Goal: Information Seeking & Learning: Learn about a topic

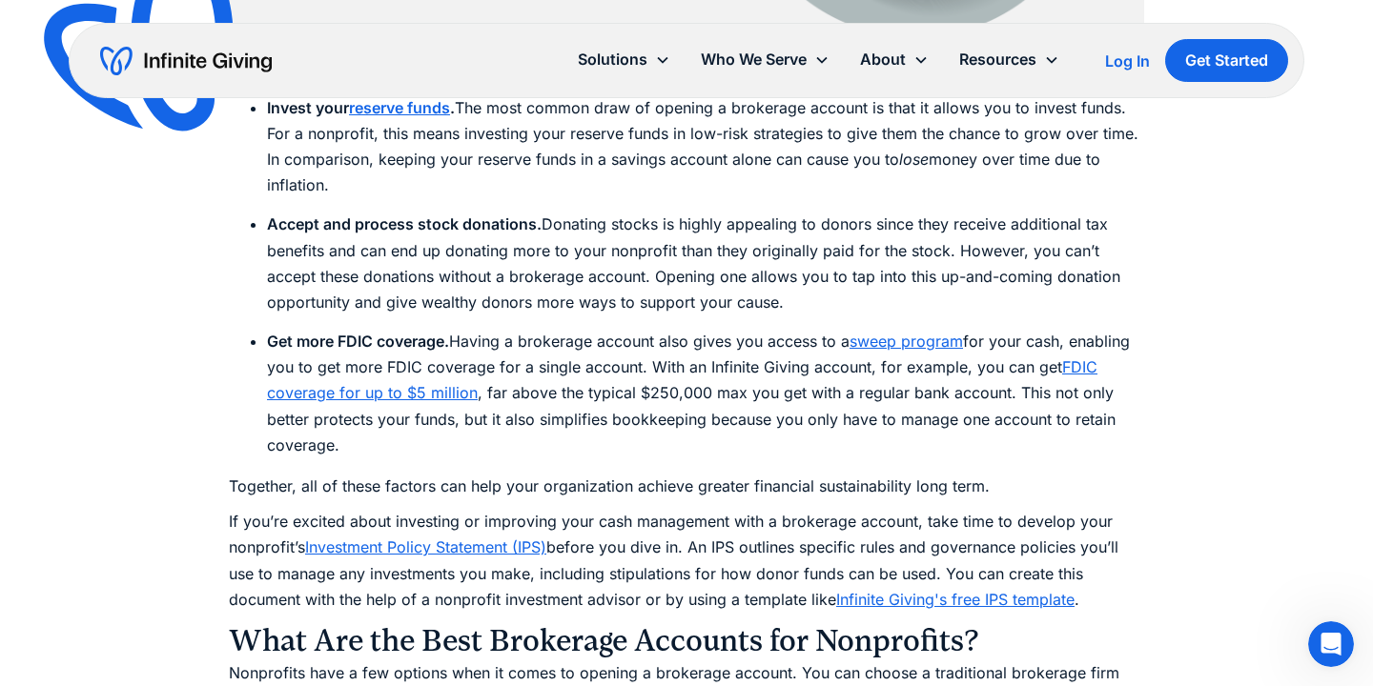
scroll to position [3461, 0]
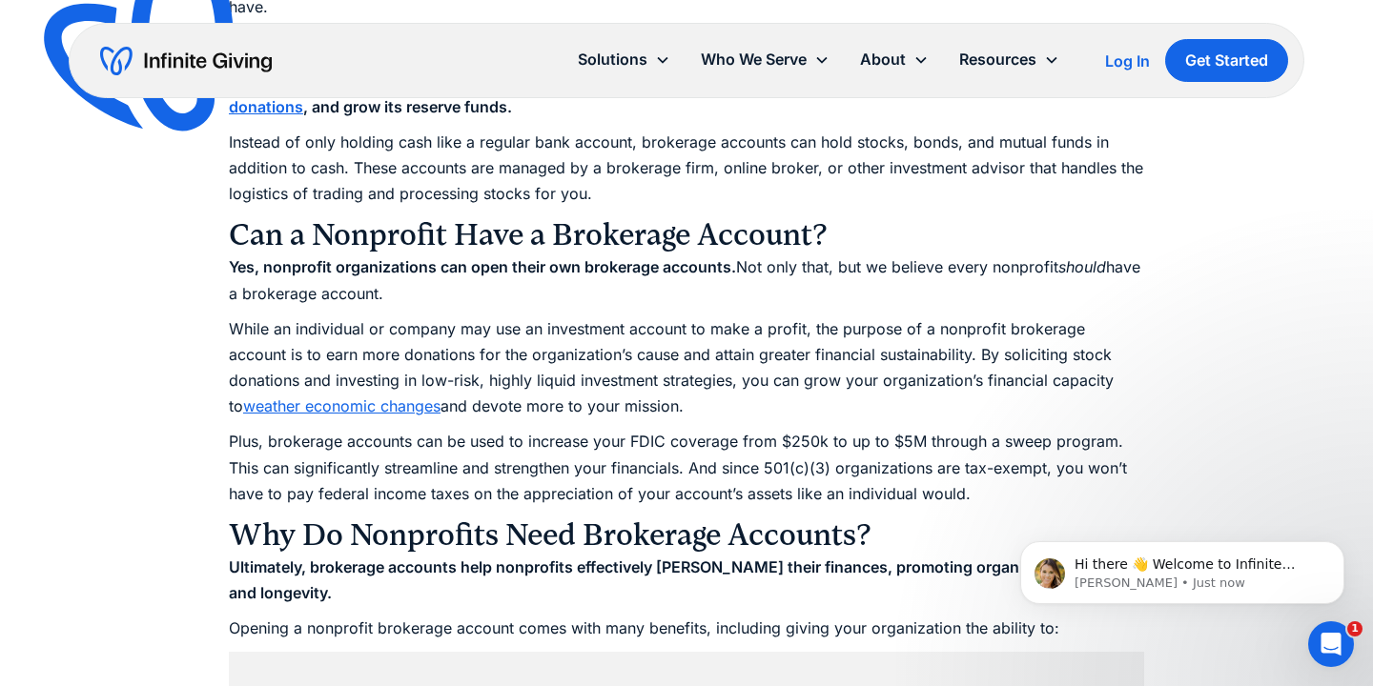
scroll to position [1833, 0]
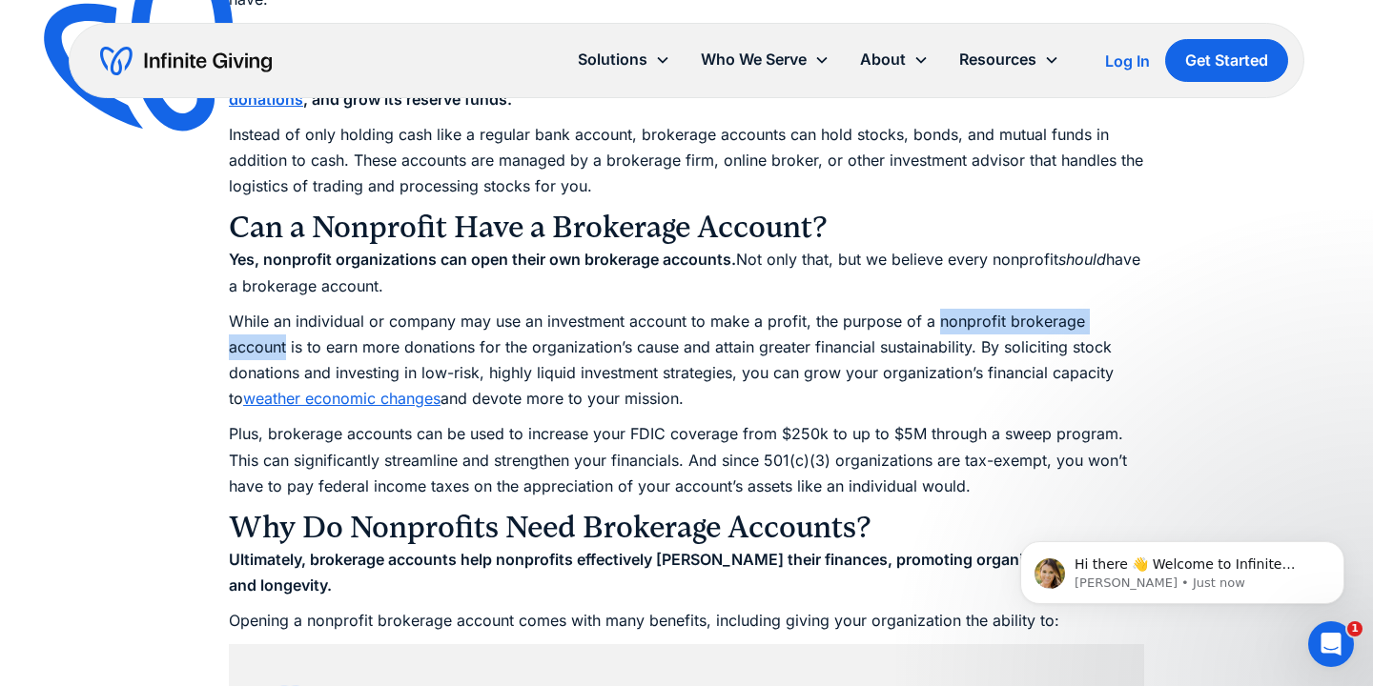
drag, startPoint x: 934, startPoint y: 315, endPoint x: 1140, endPoint y: 309, distance: 206.0
click at [1140, 309] on p "While an individual or company may use an investment account to make a profit, …" at bounding box center [686, 361] width 915 height 104
copy p "nonprofit brokerage account"
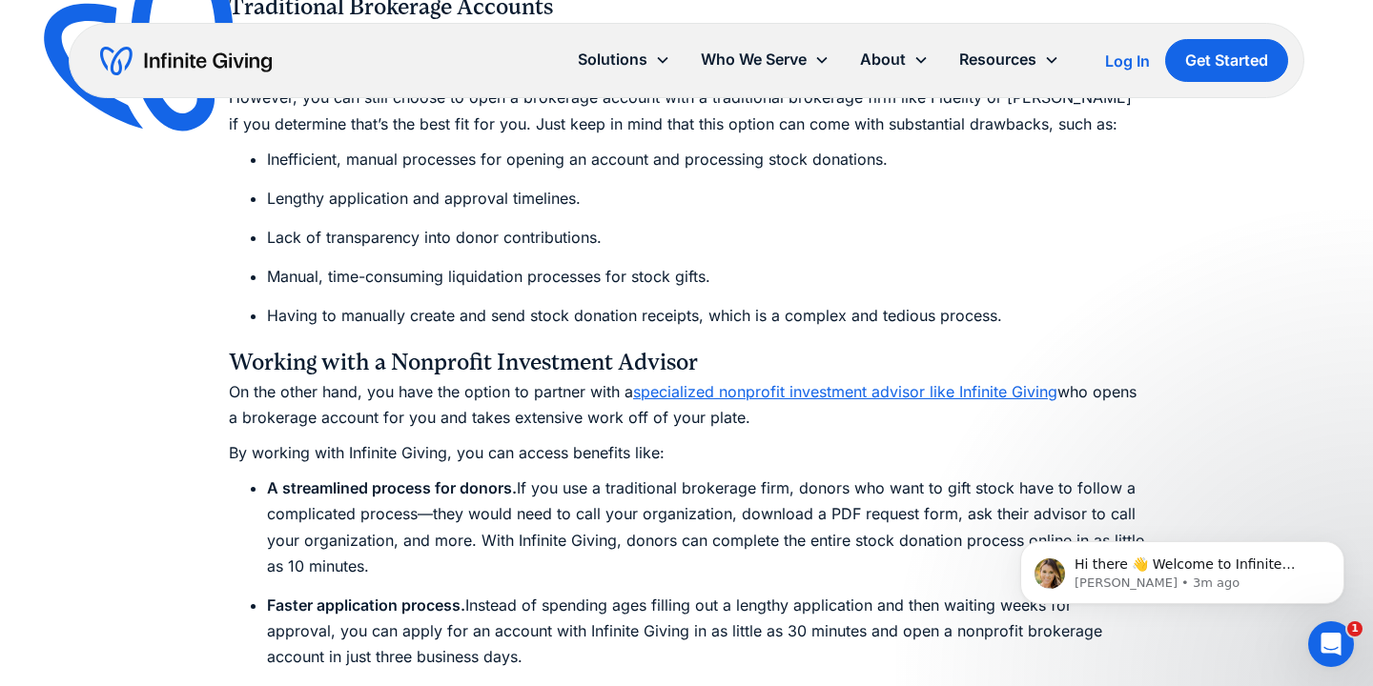
scroll to position [5609, 0]
click at [816, 381] on link "specialized nonprofit investment advisor like Infinite Giving" at bounding box center [845, 390] width 424 height 19
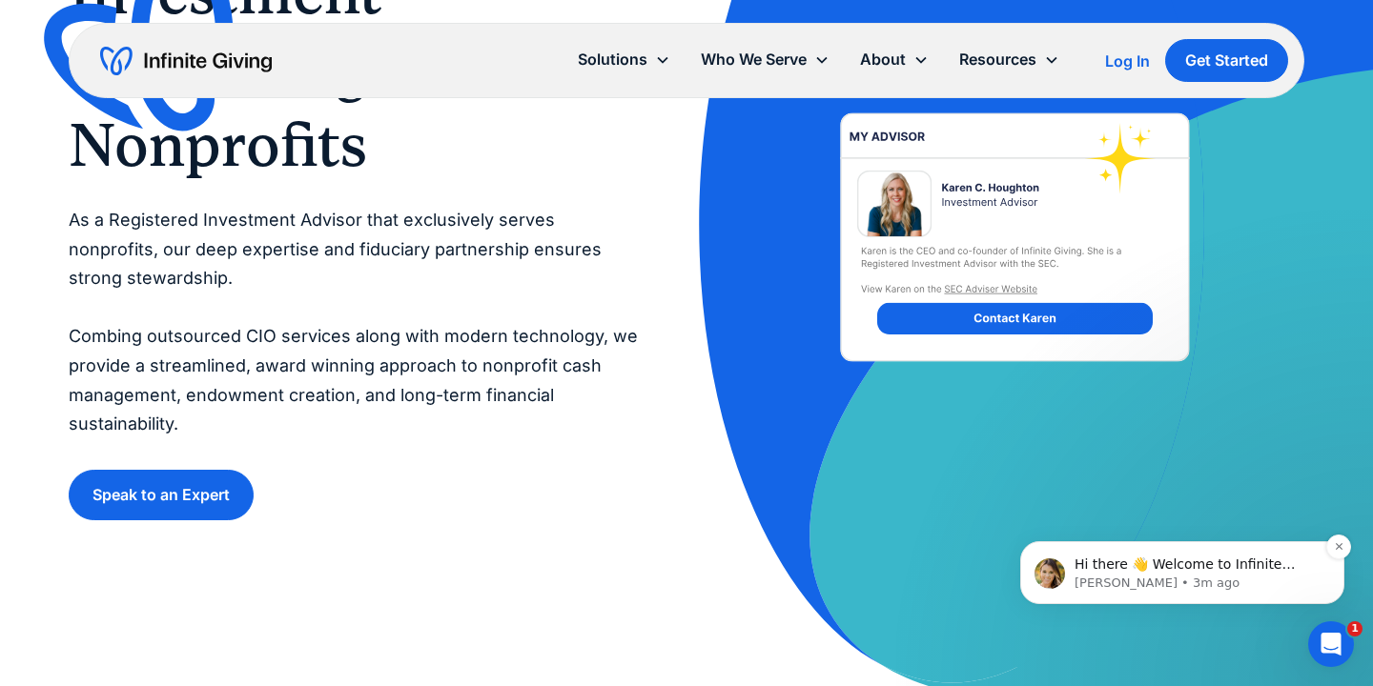
click at [1163, 570] on p "Hi there 👋 Welcome to Infinite Giving. If you have any questions, just reply to…" at bounding box center [1197, 565] width 246 height 19
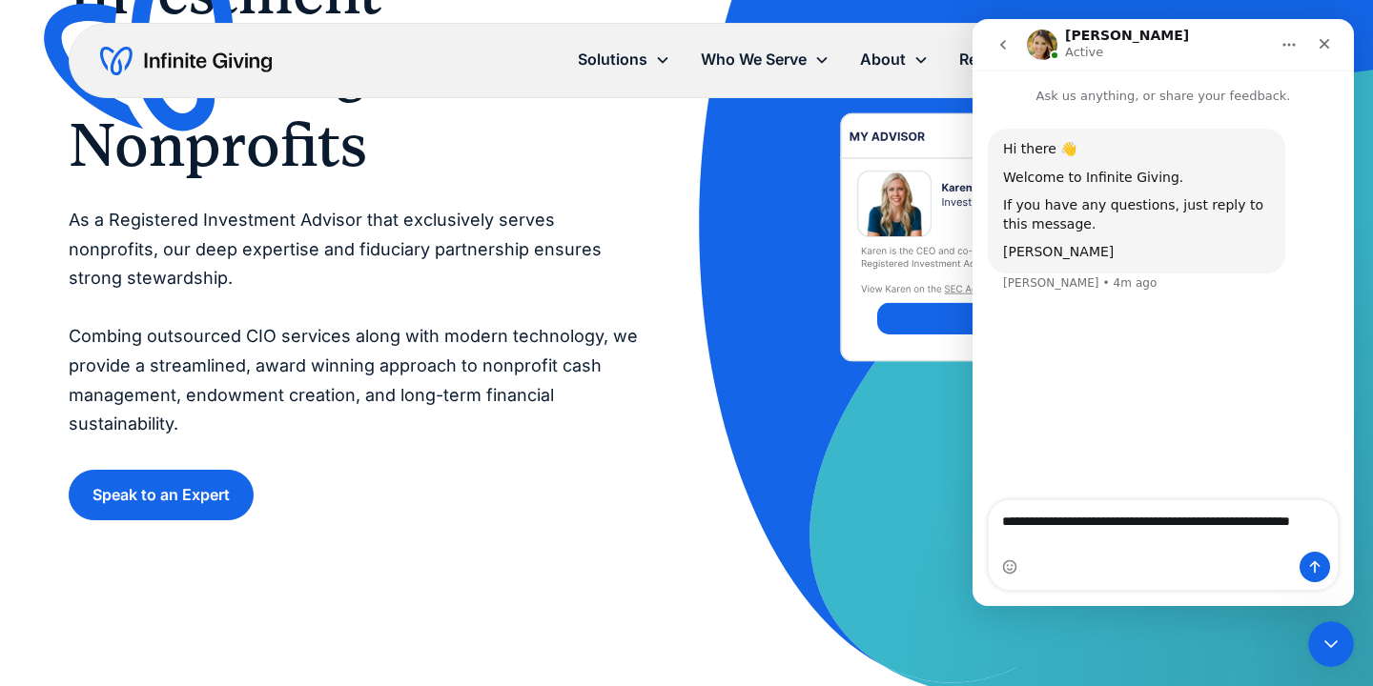
type textarea "**********"
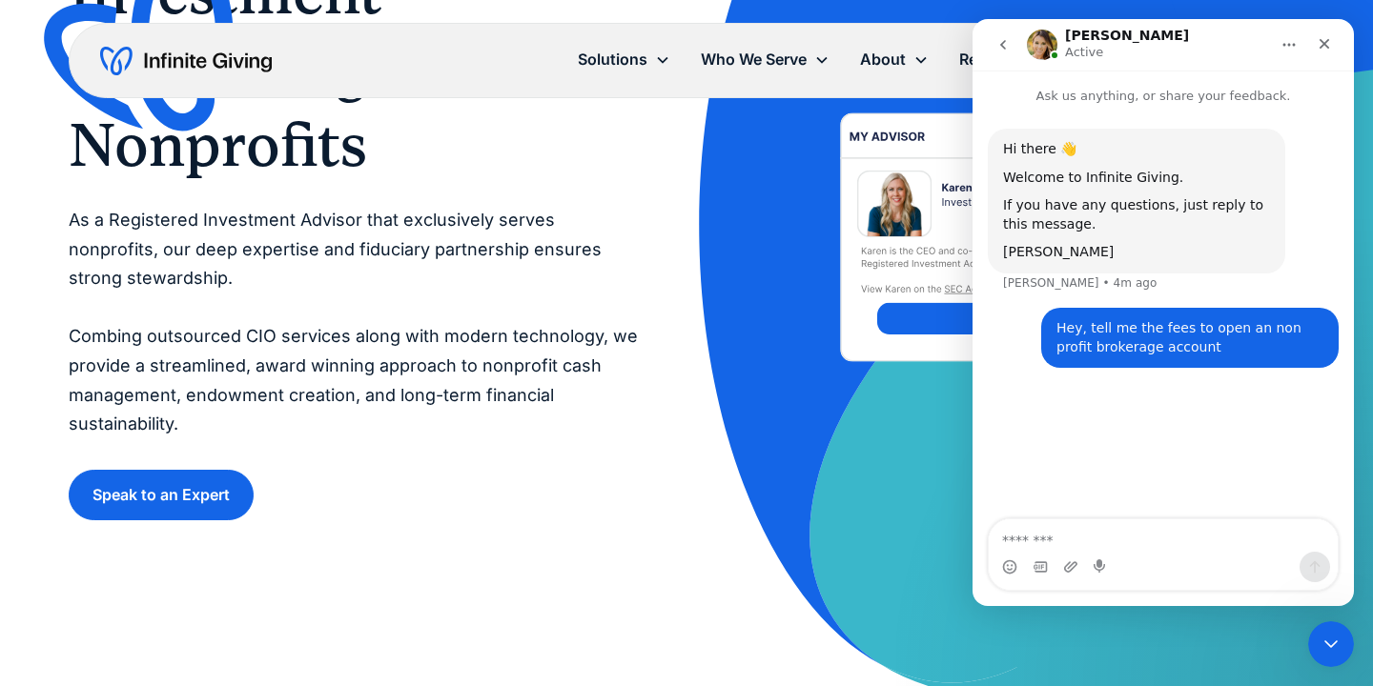
click at [810, 328] on img at bounding box center [1015, 237] width 510 height 377
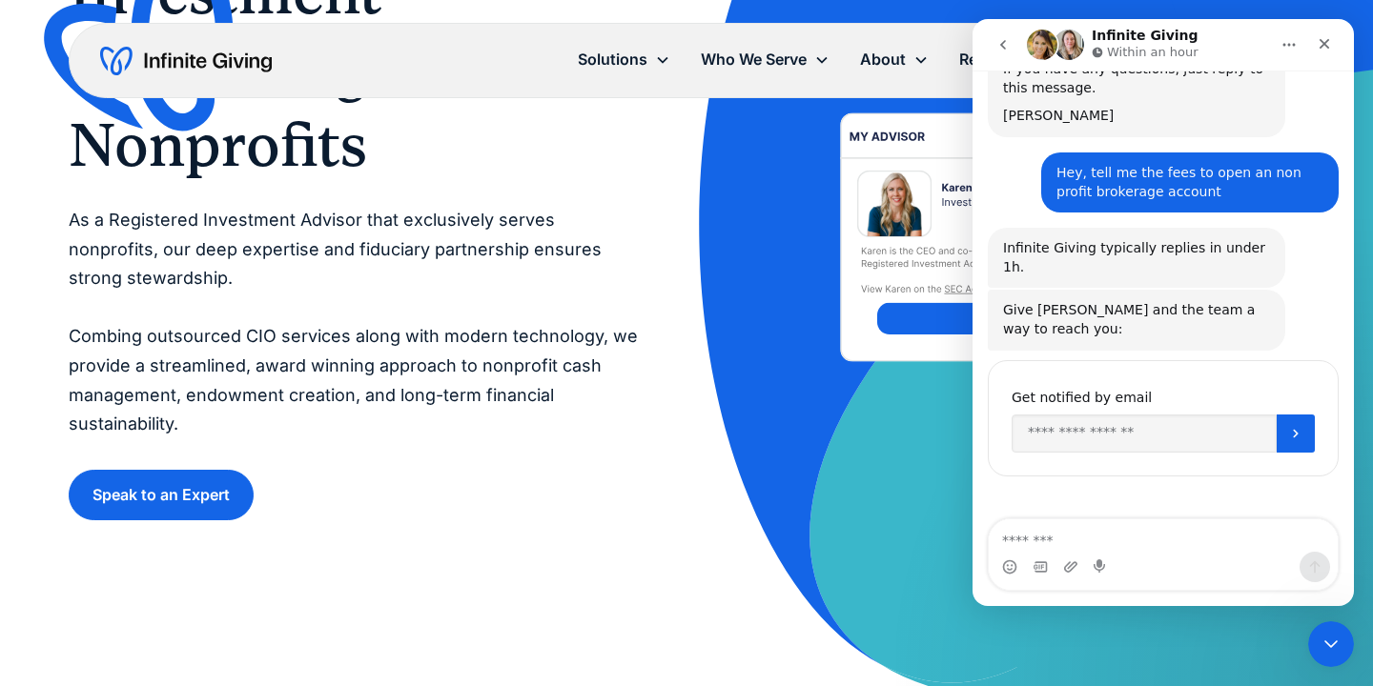
scroll to position [151, 0]
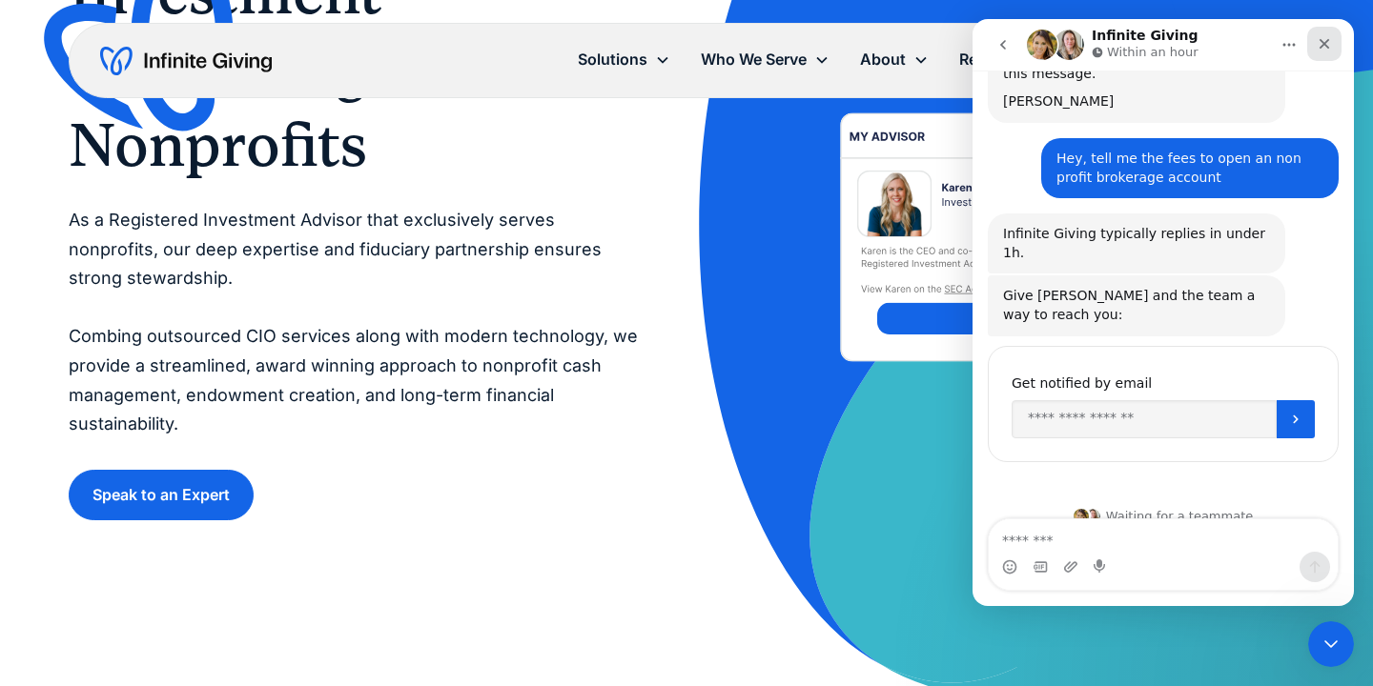
click at [1324, 41] on icon "Close" at bounding box center [1323, 43] width 15 height 15
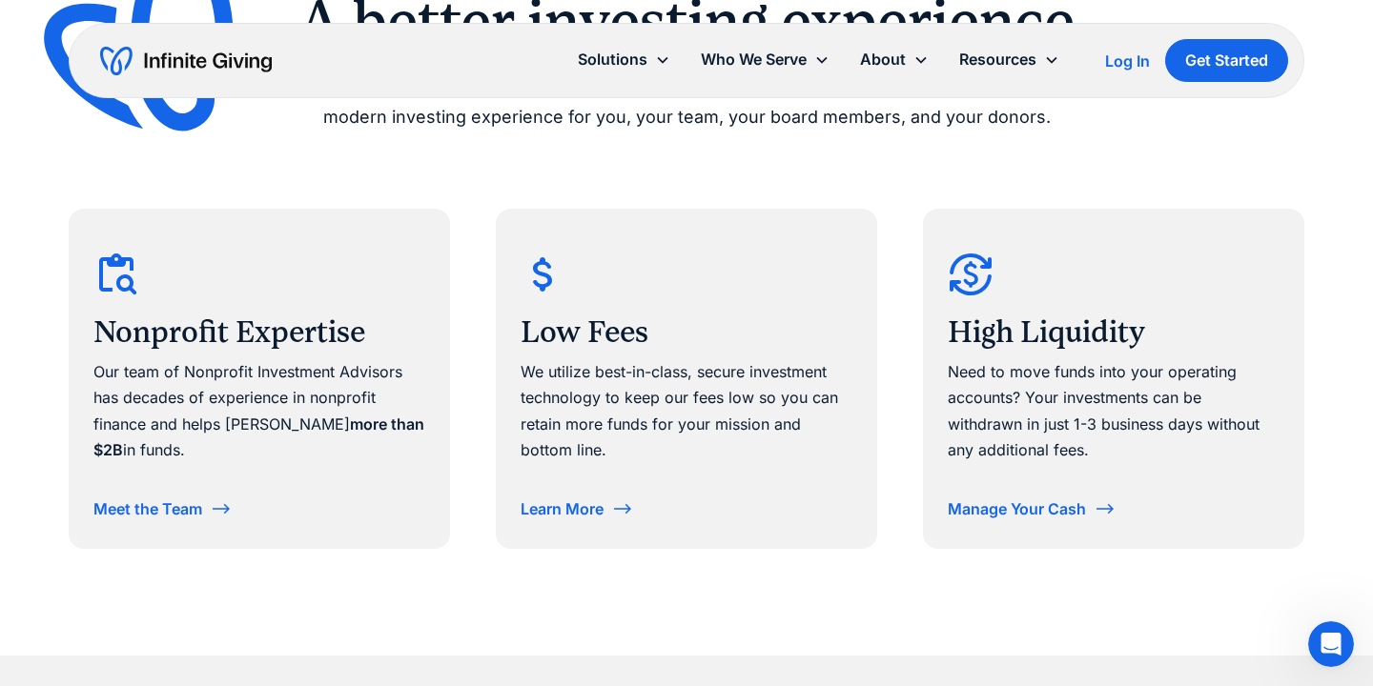
scroll to position [1039, 0]
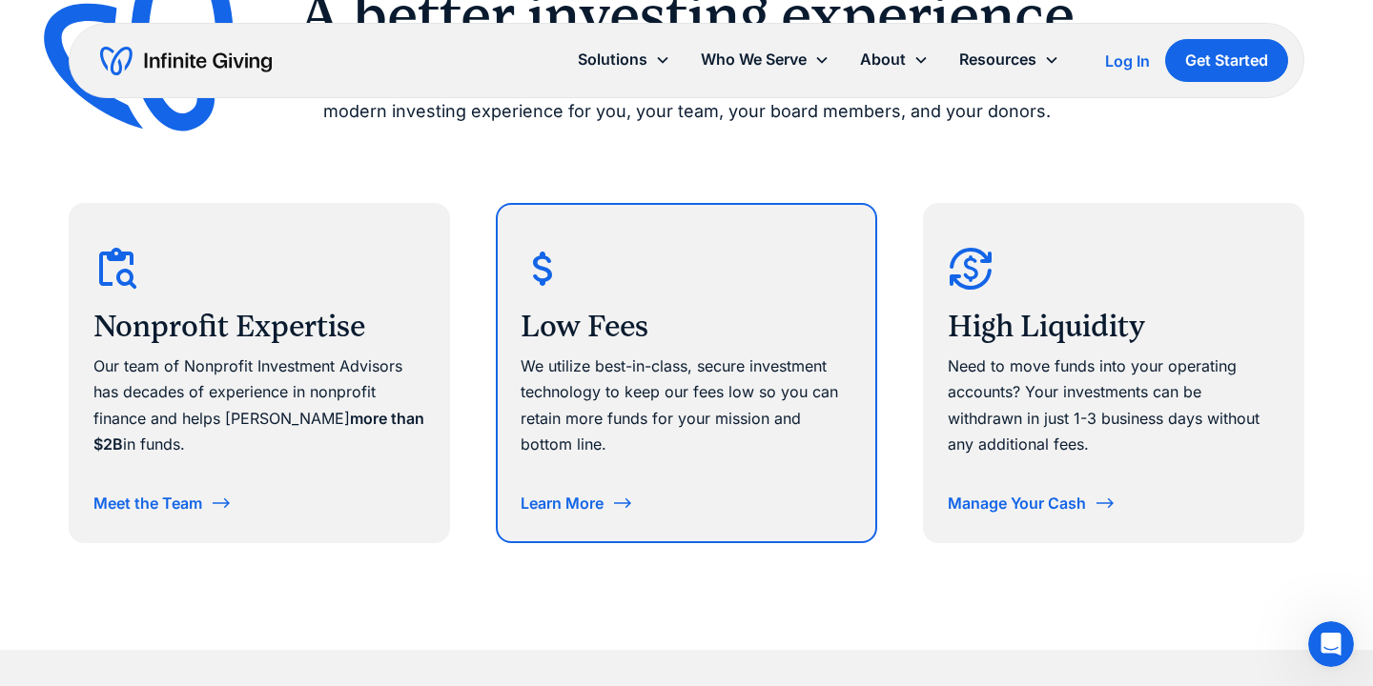
click at [630, 373] on div "We utilize best-in-class, secure investment technology to keep our fees low so …" at bounding box center [686, 406] width 332 height 104
